Goal: Task Accomplishment & Management: Complete application form

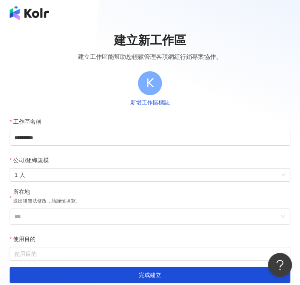
scroll to position [84, 0]
